Goal: Navigation & Orientation: Go to known website

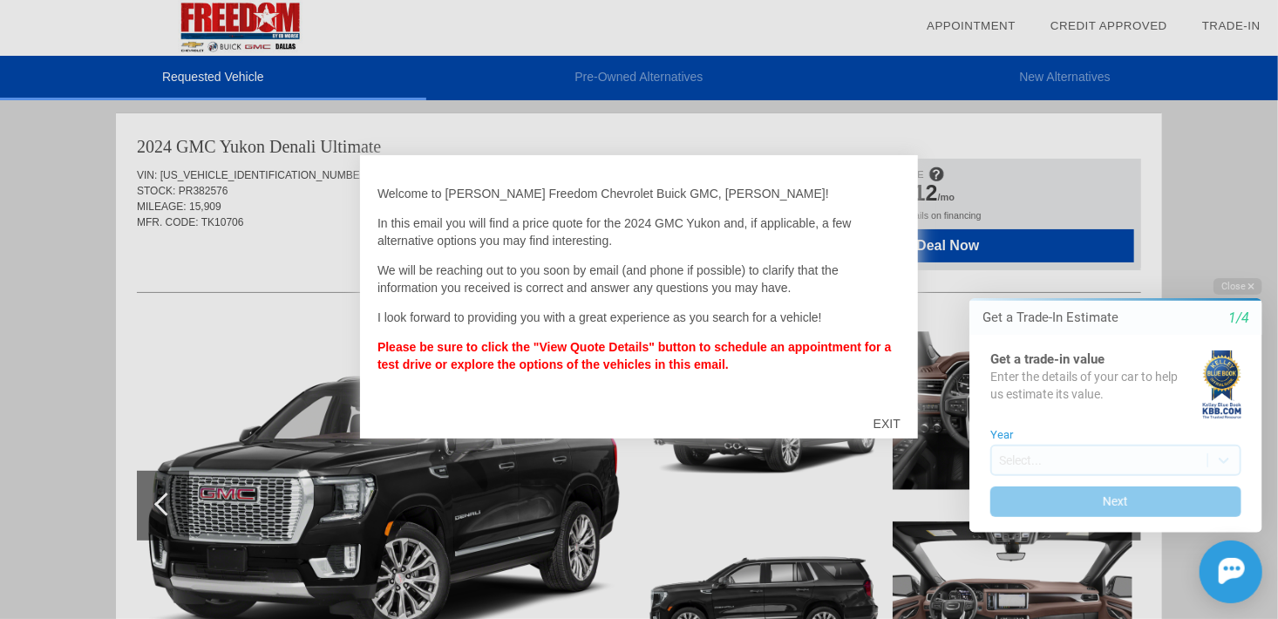
click at [890, 419] on div "EXIT" at bounding box center [887, 424] width 62 height 52
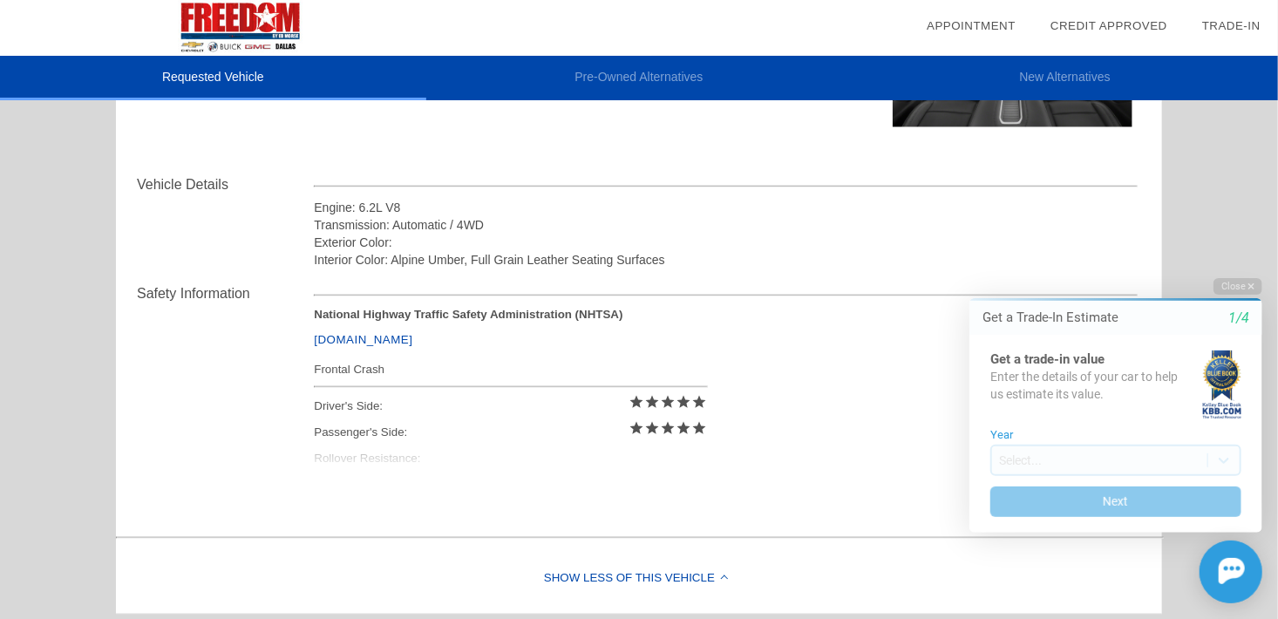
scroll to position [478, 0]
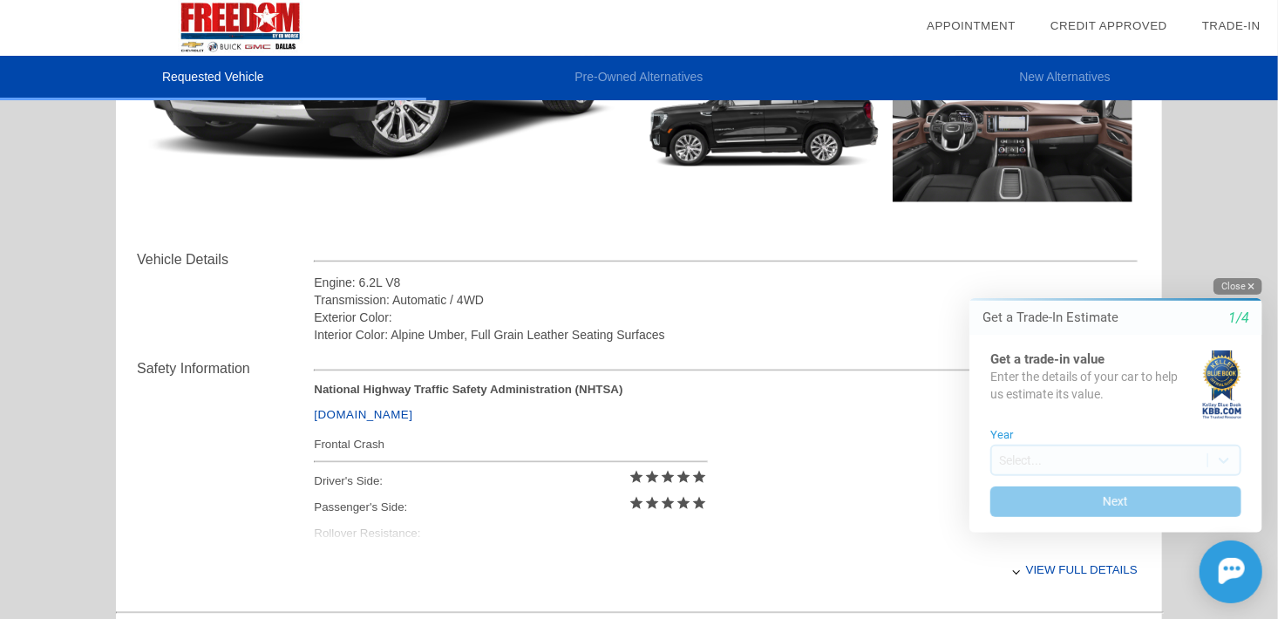
click at [1245, 286] on button "Close" at bounding box center [1237, 285] width 49 height 17
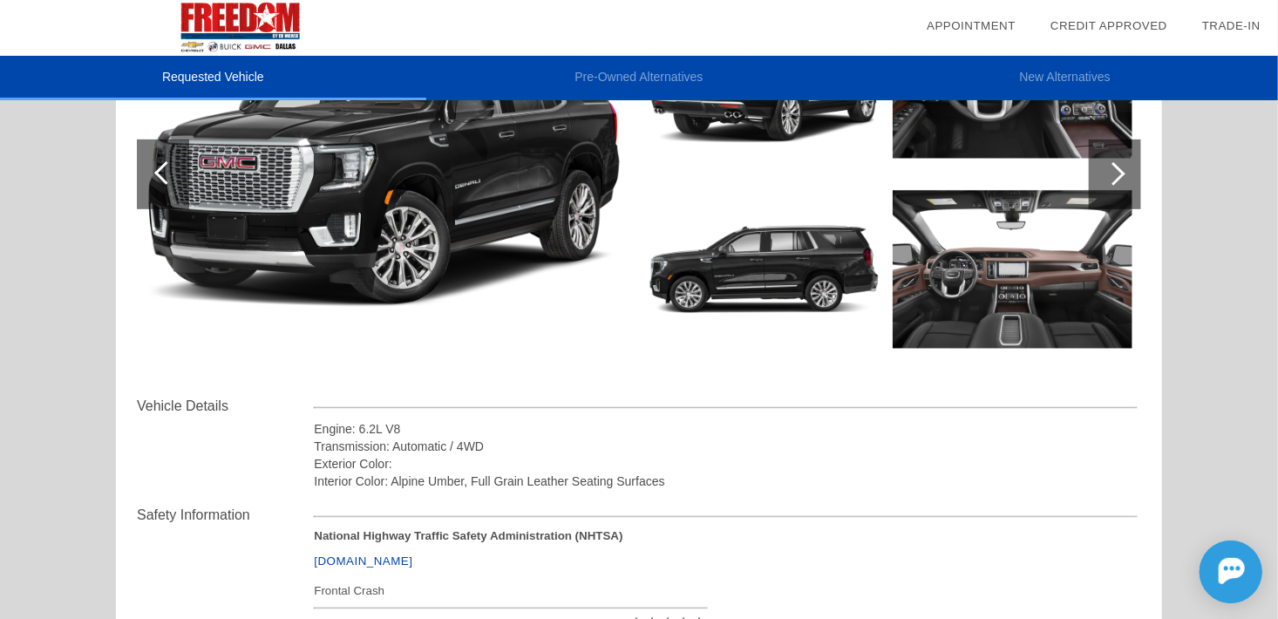
scroll to position [327, 0]
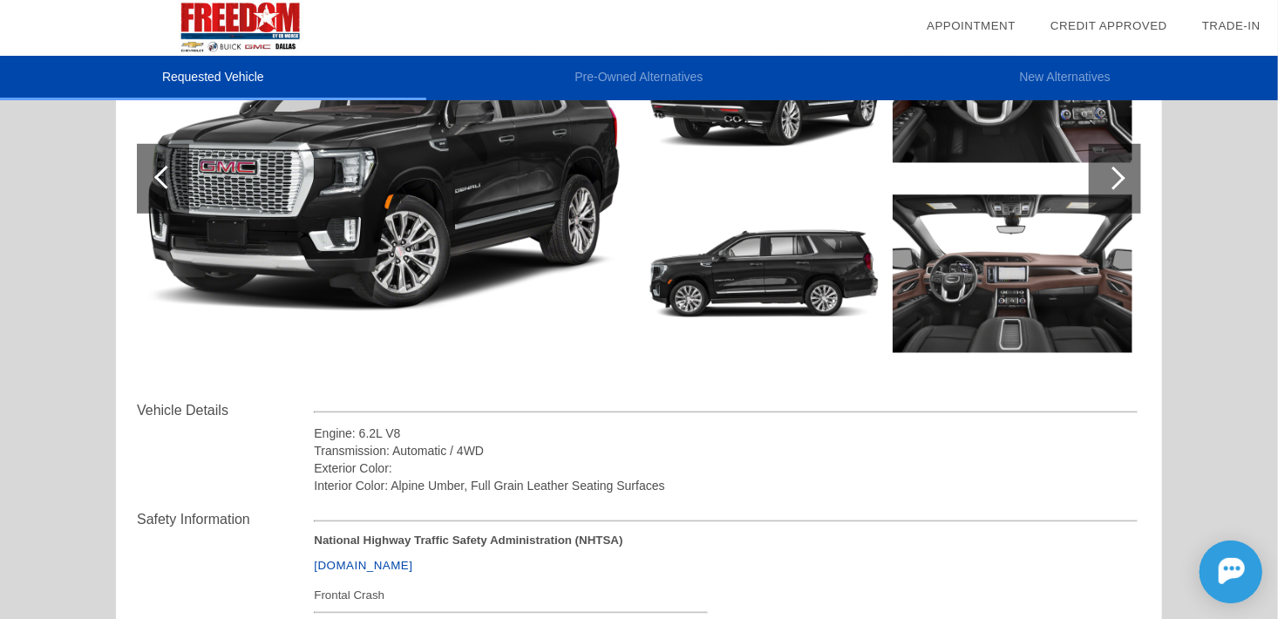
click at [1115, 172] on div at bounding box center [1114, 179] width 24 height 24
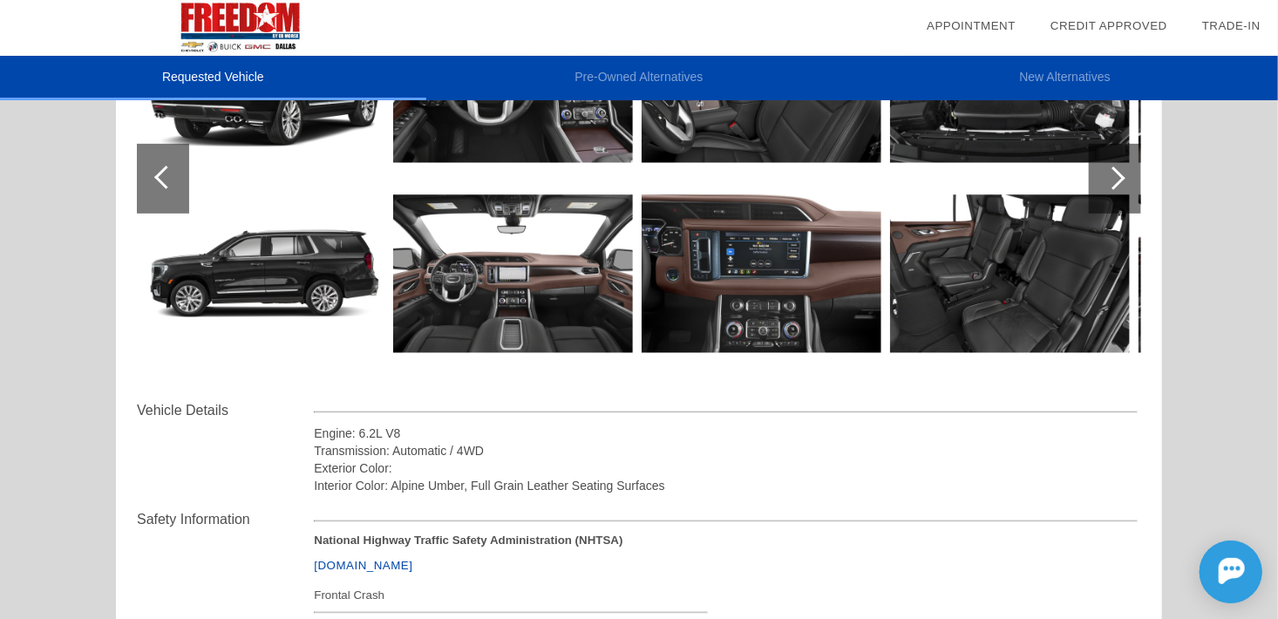
click at [774, 271] on img at bounding box center [762, 274] width 240 height 180
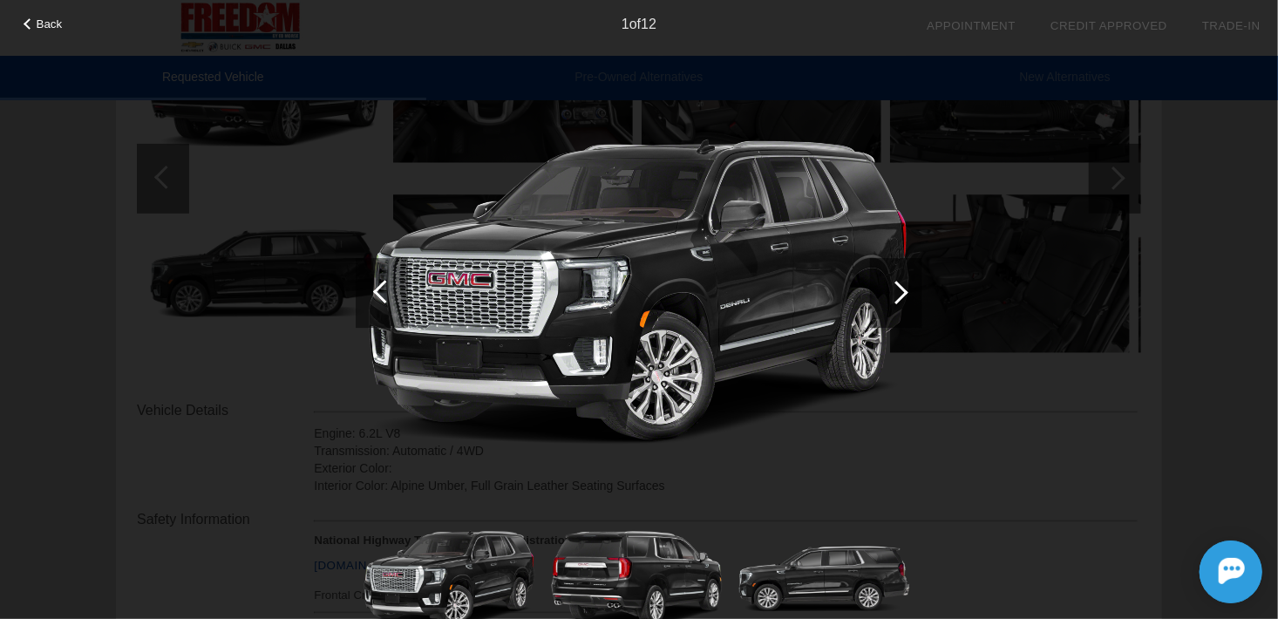
click at [899, 289] on div at bounding box center [897, 293] width 24 height 24
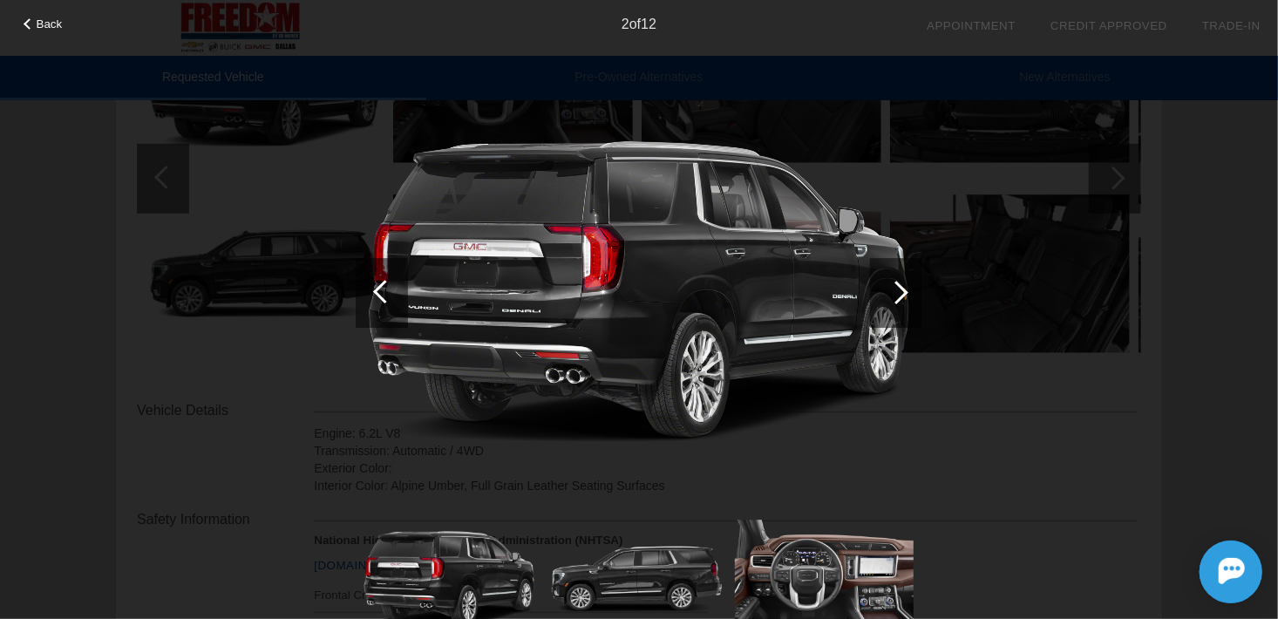
click at [899, 289] on div at bounding box center [897, 293] width 24 height 24
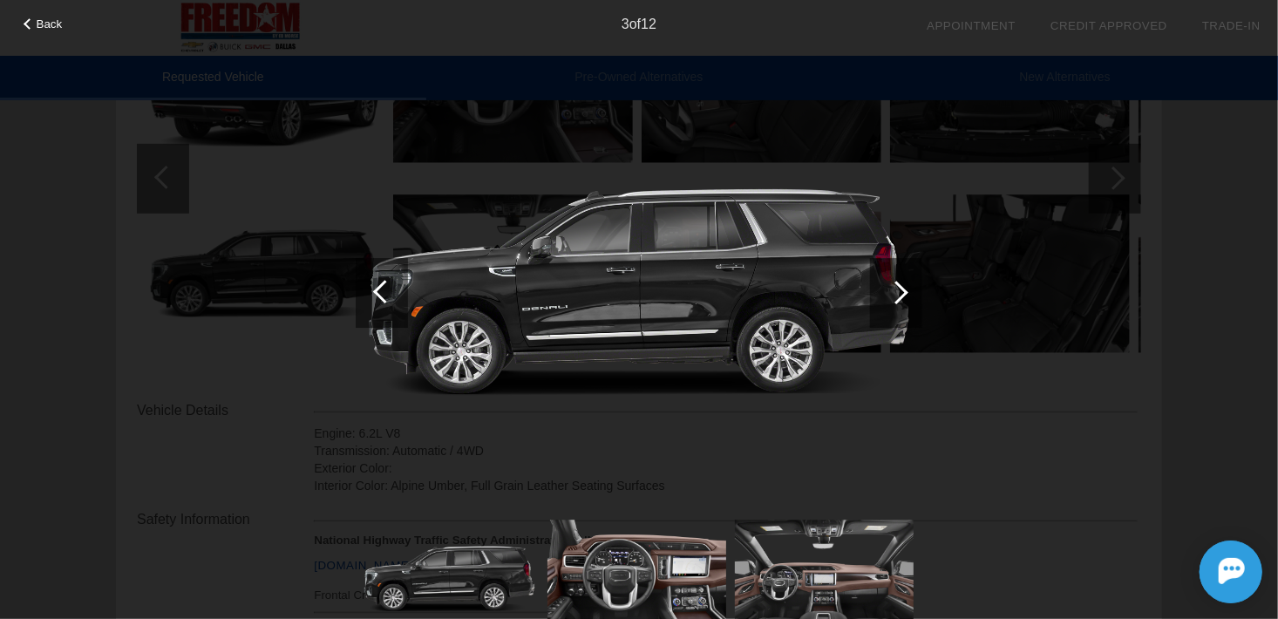
click at [899, 289] on div at bounding box center [897, 293] width 24 height 24
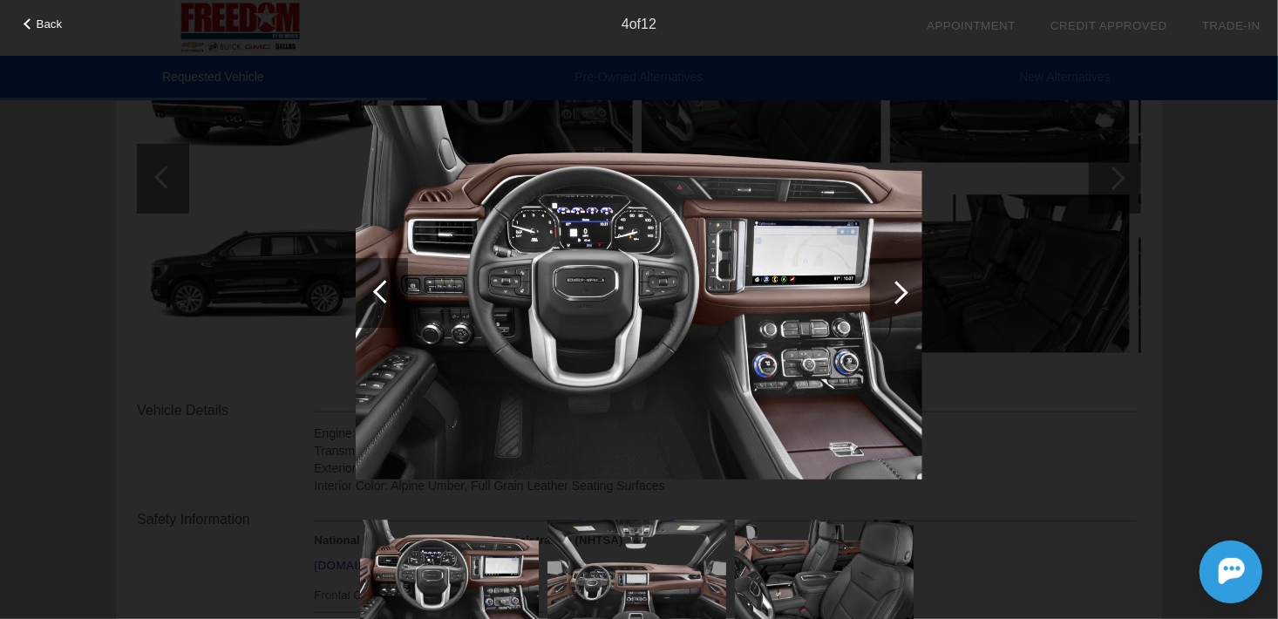
click at [899, 289] on div at bounding box center [897, 293] width 24 height 24
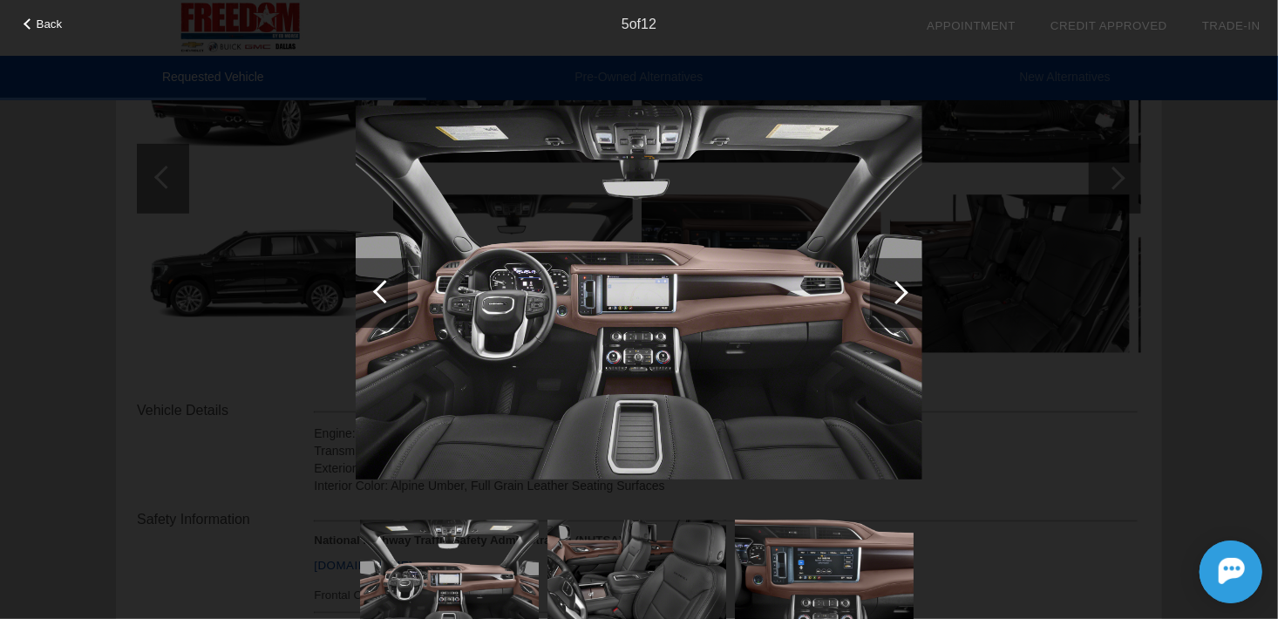
click at [899, 289] on div at bounding box center [897, 293] width 24 height 24
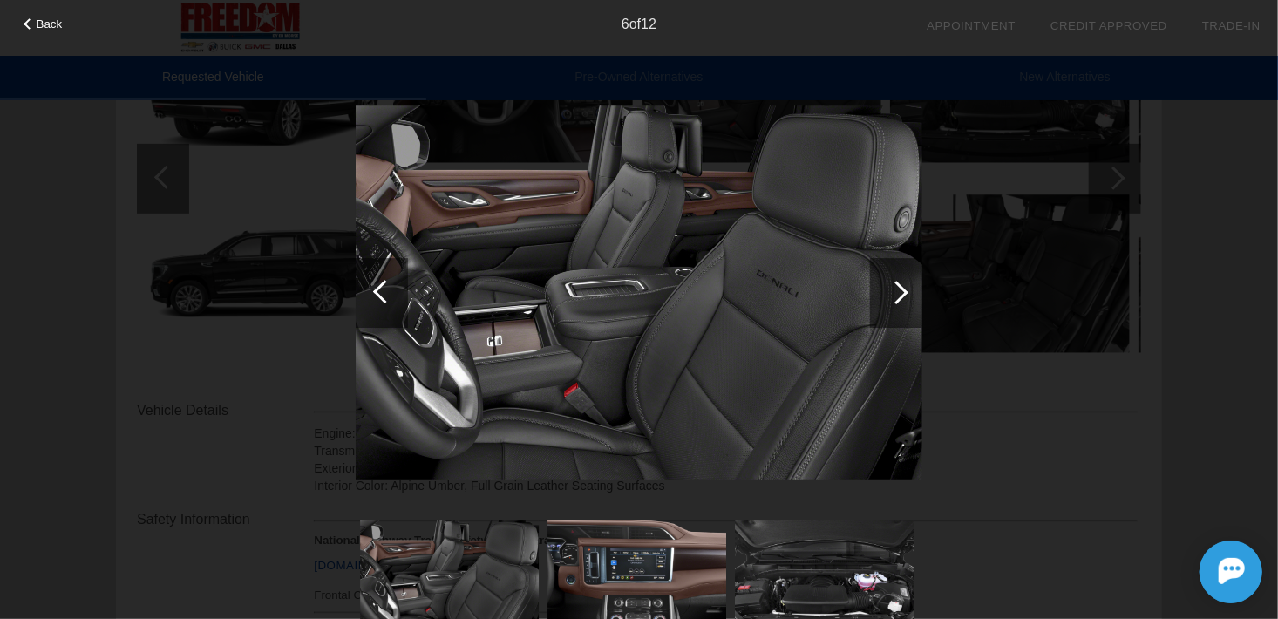
click at [899, 289] on div at bounding box center [897, 293] width 24 height 24
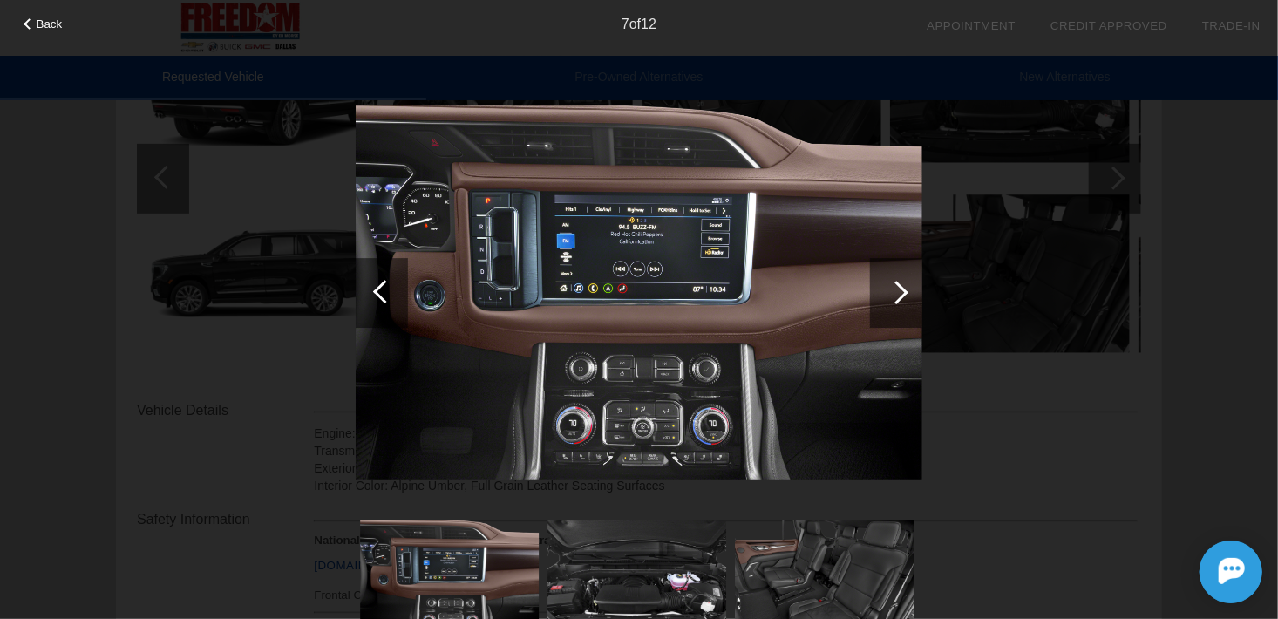
click at [899, 289] on div at bounding box center [897, 293] width 24 height 24
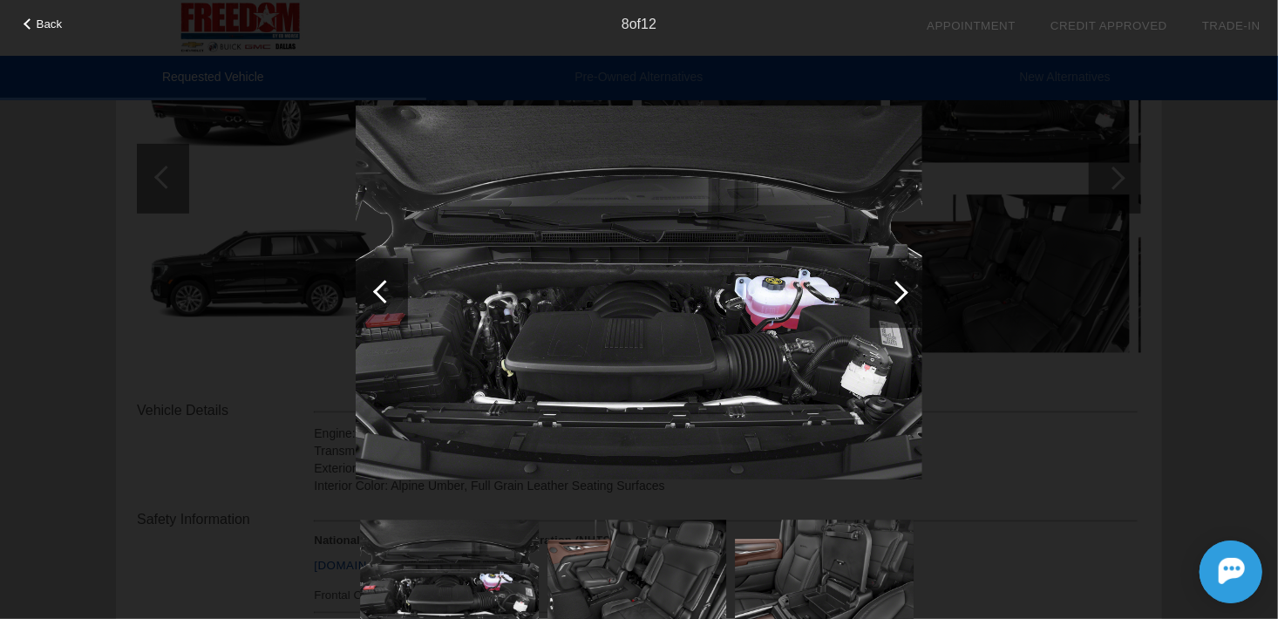
click at [385, 292] on div at bounding box center [385, 292] width 24 height 24
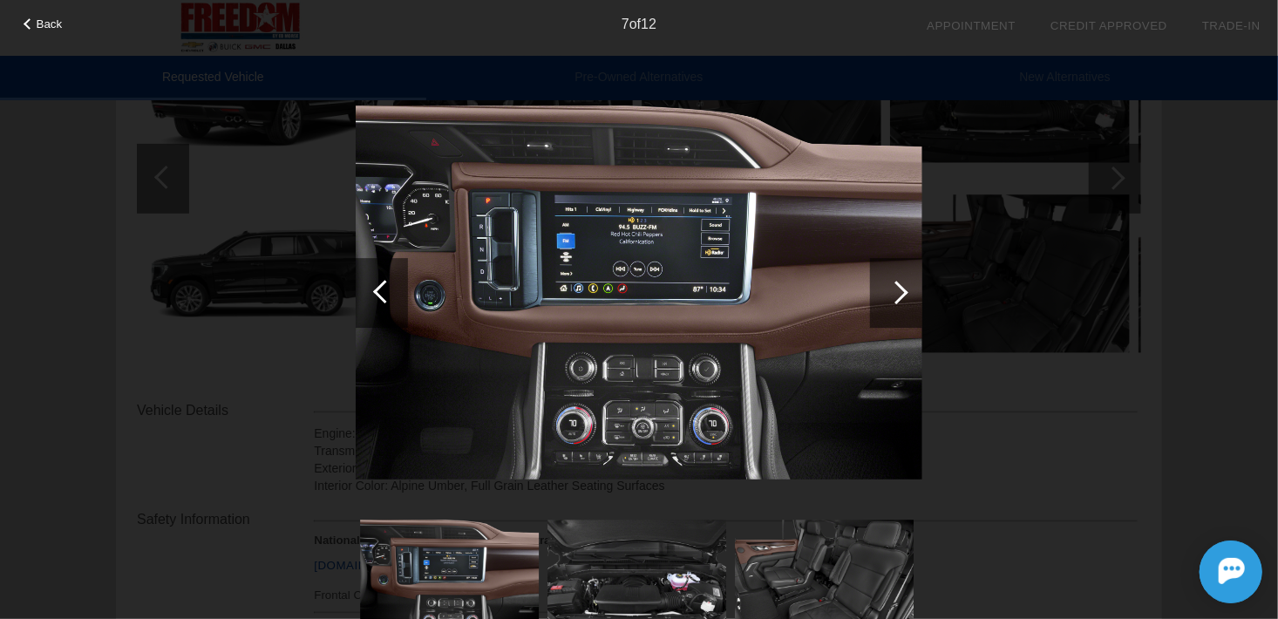
click at [902, 293] on div at bounding box center [897, 293] width 24 height 24
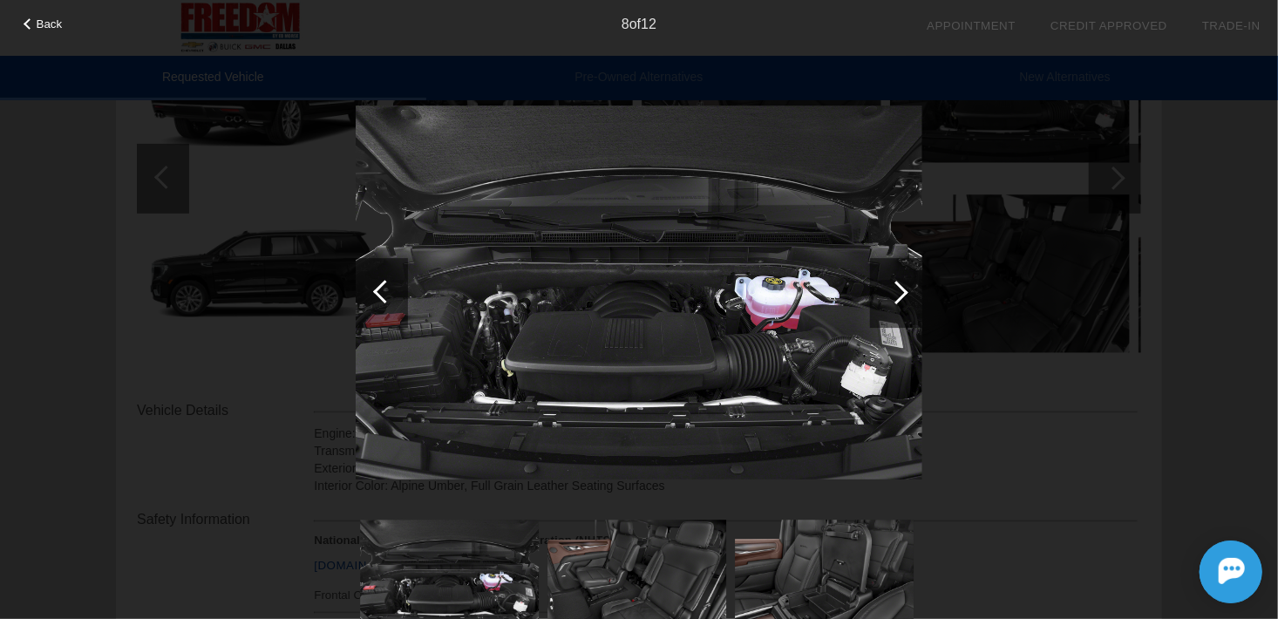
click at [902, 293] on div at bounding box center [897, 293] width 24 height 24
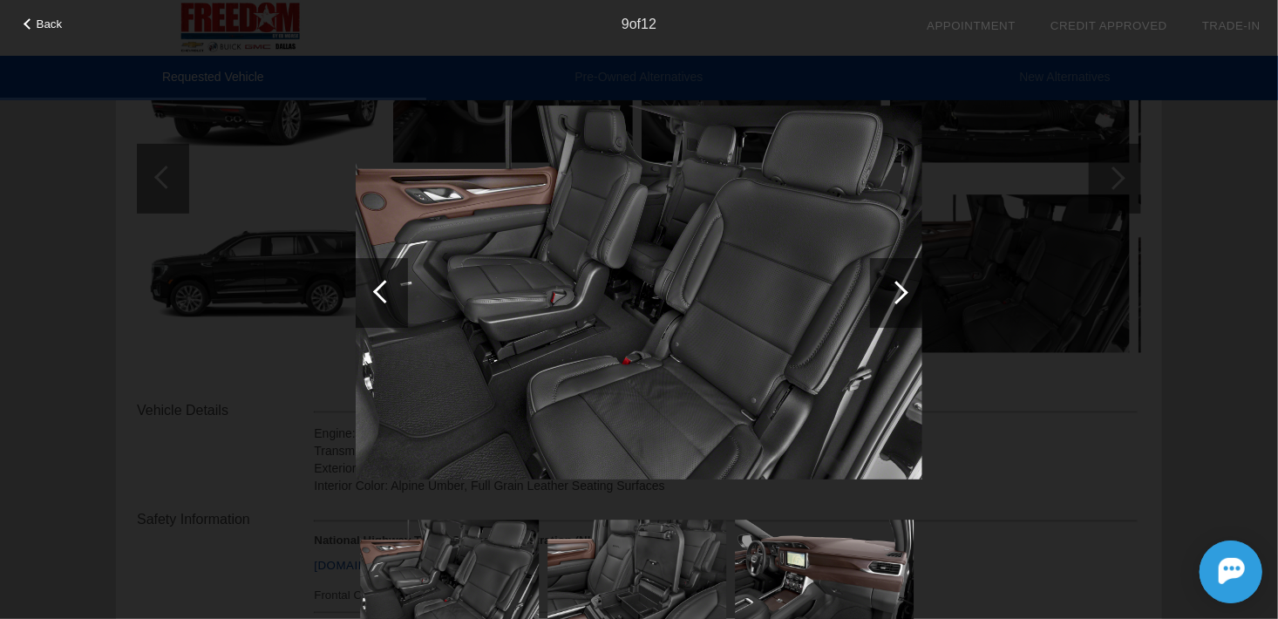
click at [902, 293] on div at bounding box center [897, 293] width 24 height 24
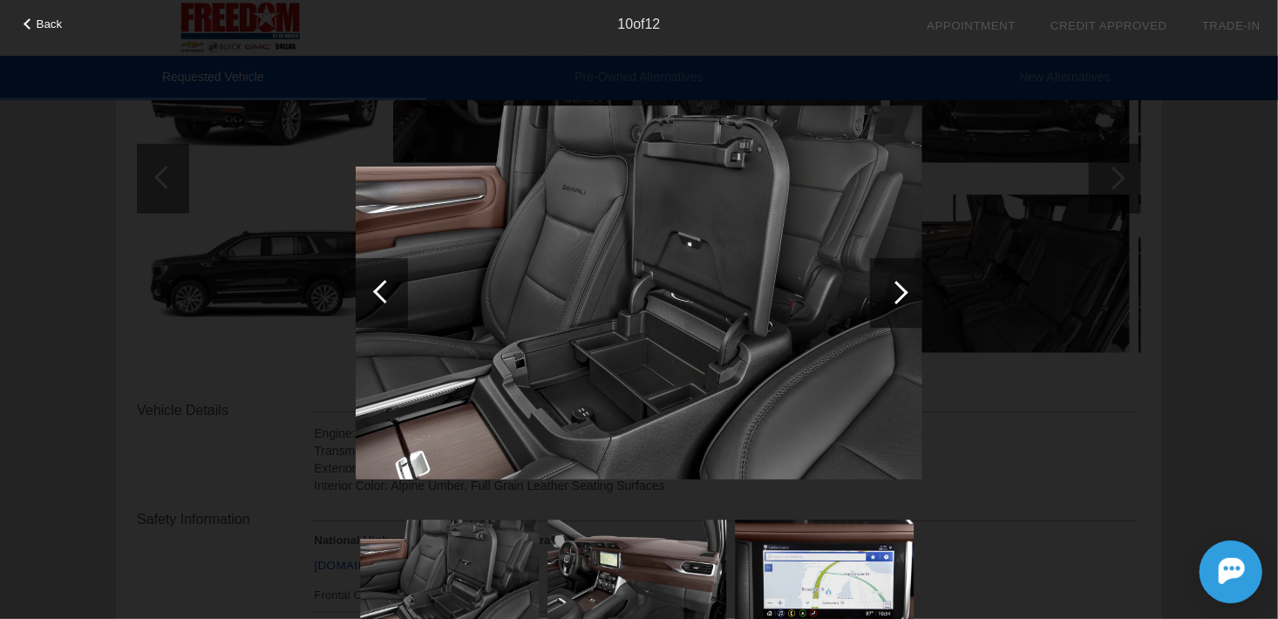
click at [902, 293] on div at bounding box center [897, 293] width 24 height 24
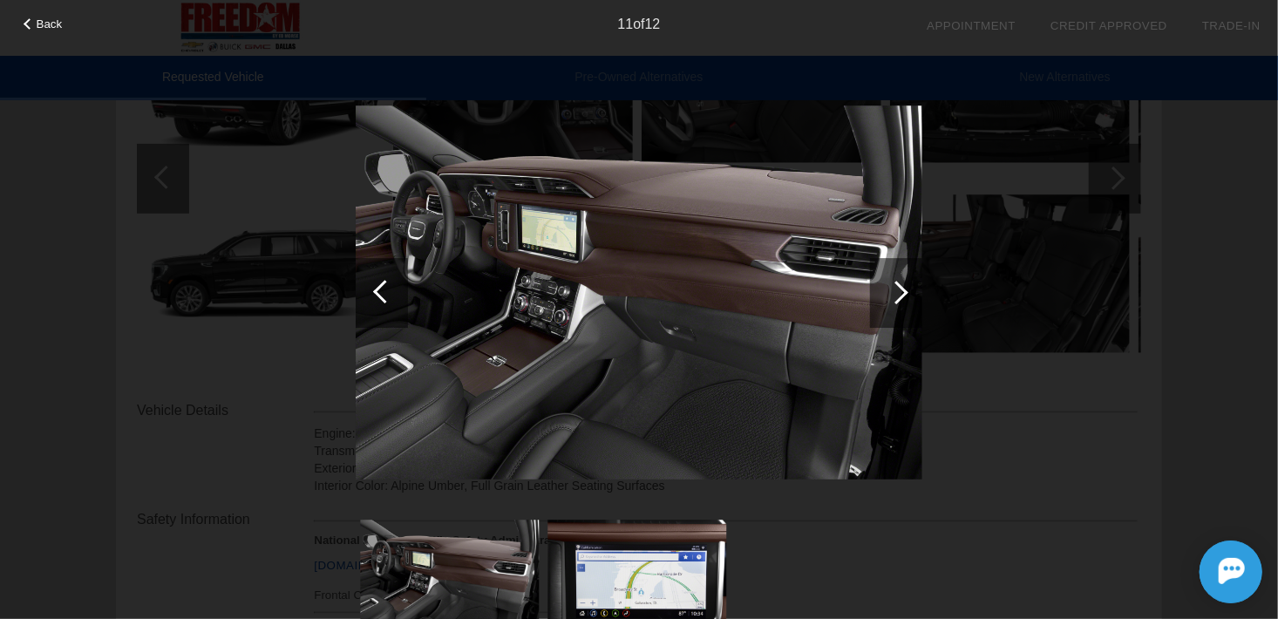
click at [902, 293] on div at bounding box center [897, 293] width 24 height 24
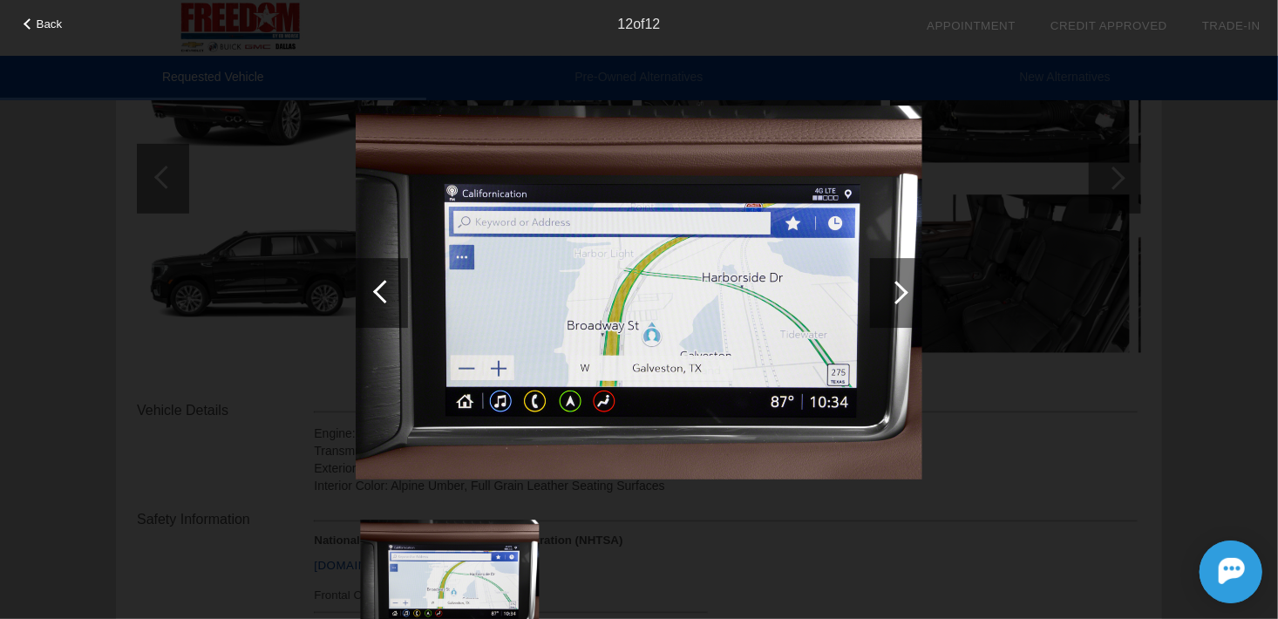
click at [902, 293] on div at bounding box center [897, 293] width 24 height 24
click at [901, 290] on div at bounding box center [897, 293] width 24 height 24
click at [307, 242] on div "Back 12 of 12" at bounding box center [639, 309] width 1278 height 619
click at [40, 23] on span "Back" at bounding box center [50, 23] width 26 height 13
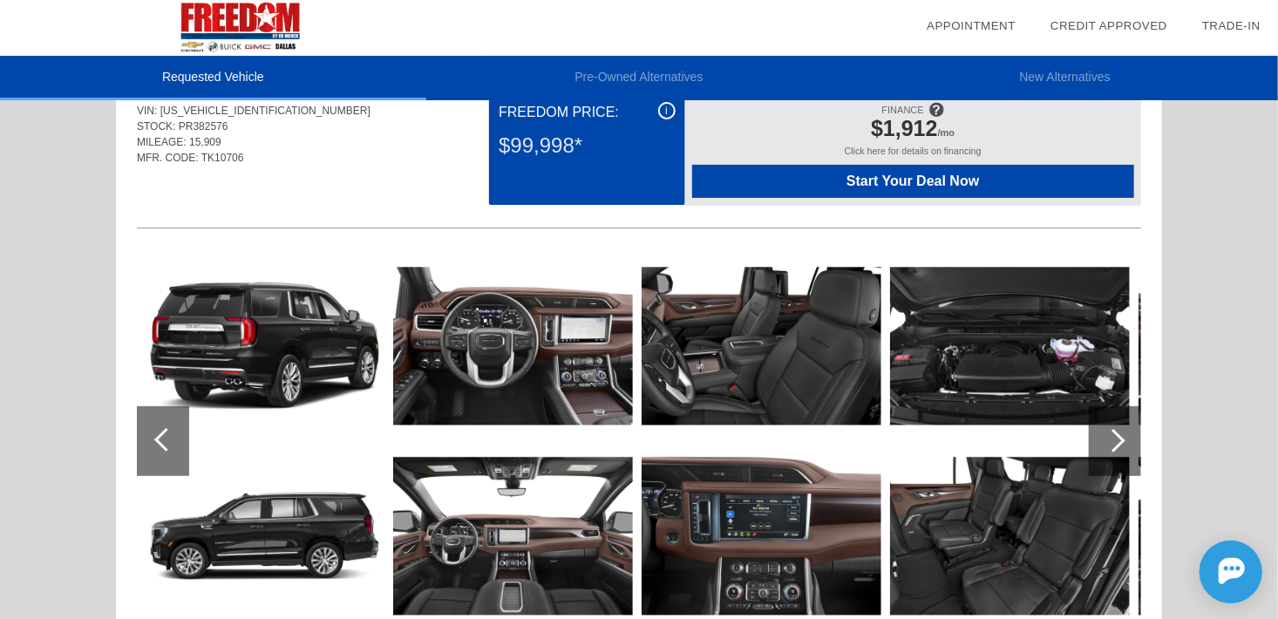
scroll to position [0, 0]
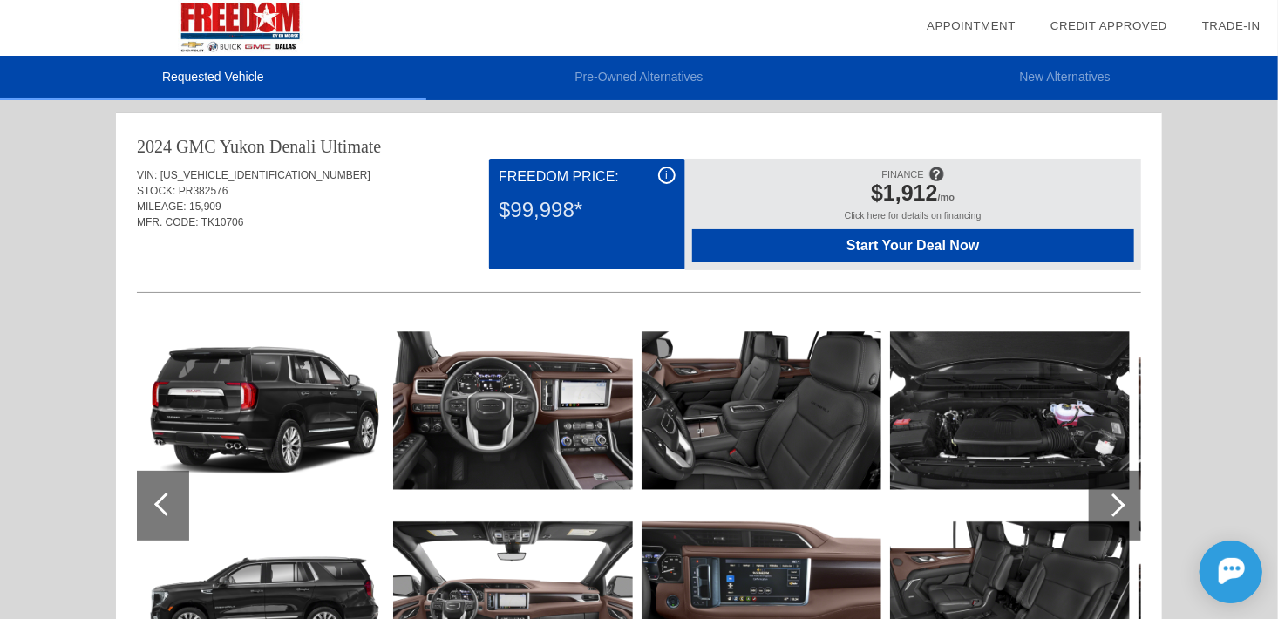
click at [251, 17] on img at bounding box center [240, 28] width 480 height 56
click at [194, 267] on div "Quoted on [DATE] 12:14:54 PM" at bounding box center [639, 255] width 1004 height 28
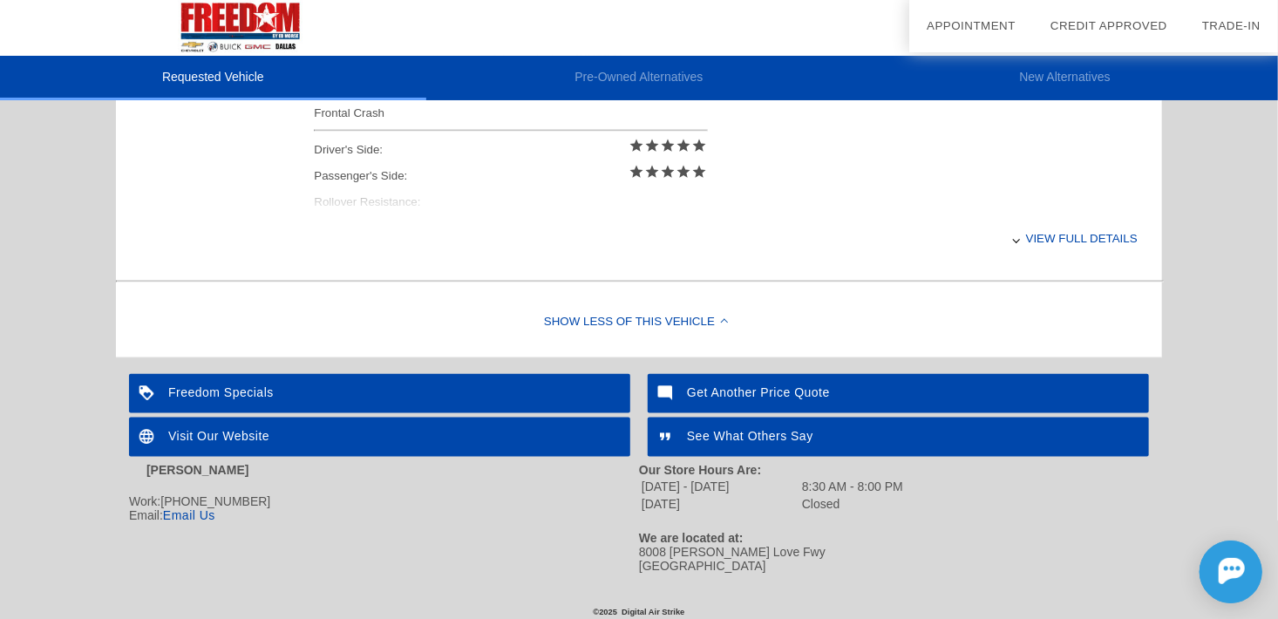
scroll to position [819, 0]
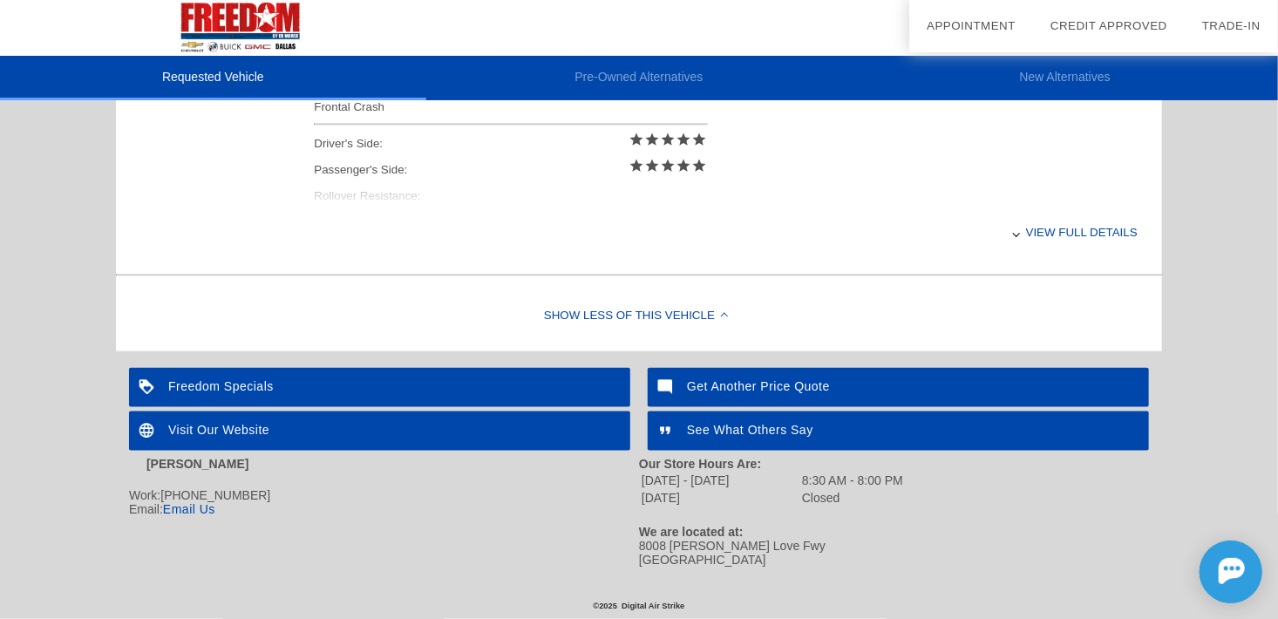
click at [218, 429] on div "Visit Our Website" at bounding box center [379, 430] width 501 height 39
